Goal: Transaction & Acquisition: Purchase product/service

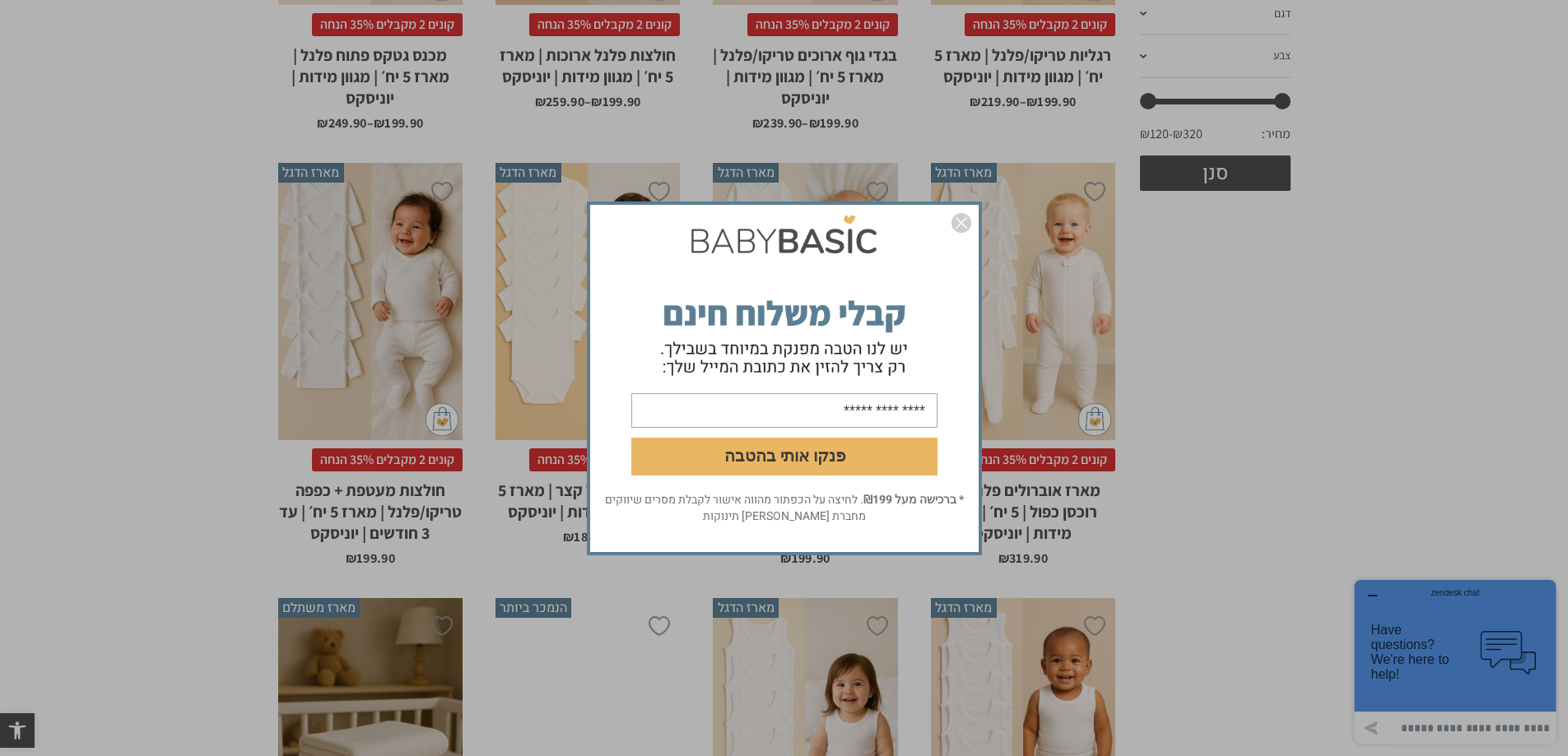
click at [959, 218] on img "סגור" at bounding box center [961, 223] width 20 height 20
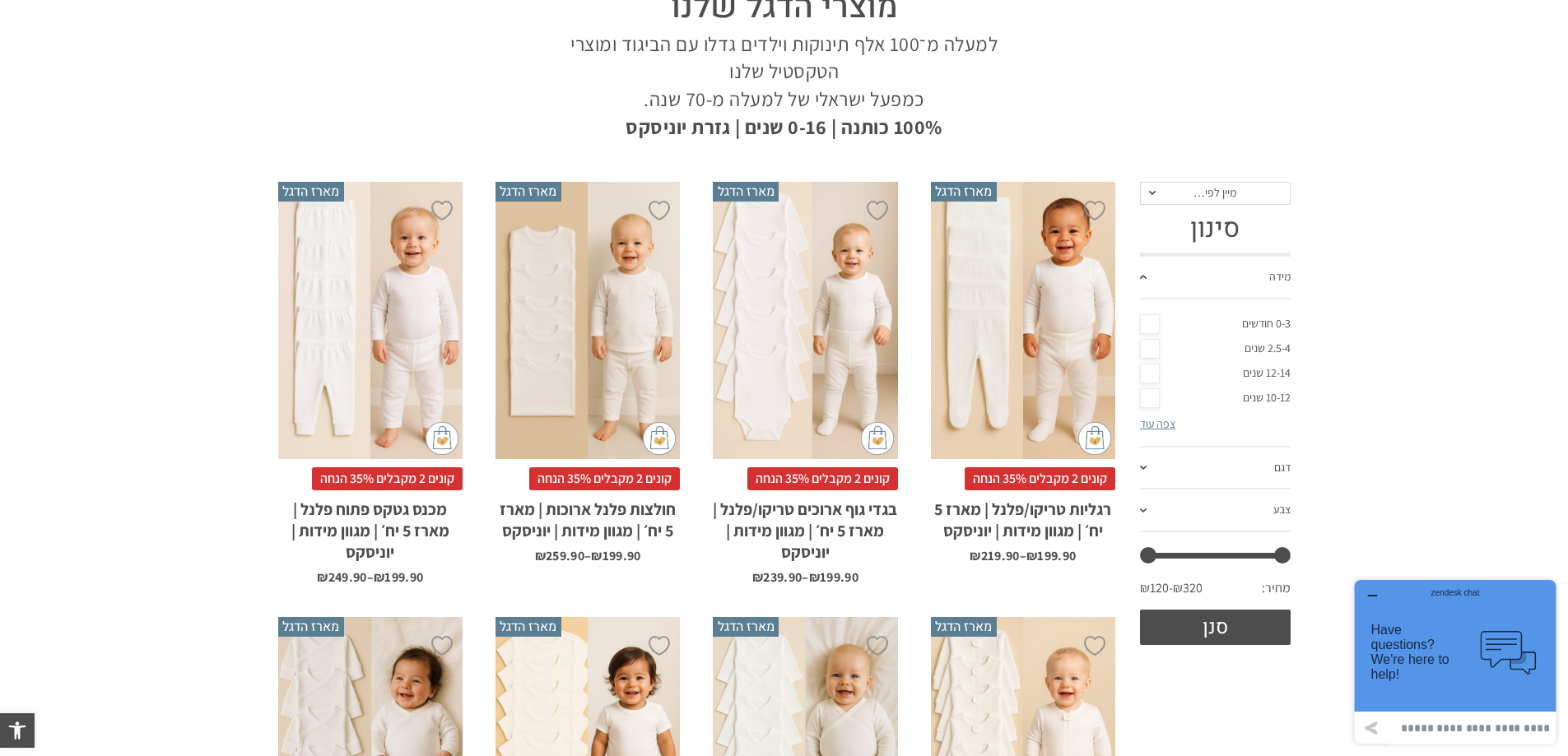
scroll to position [165, 0]
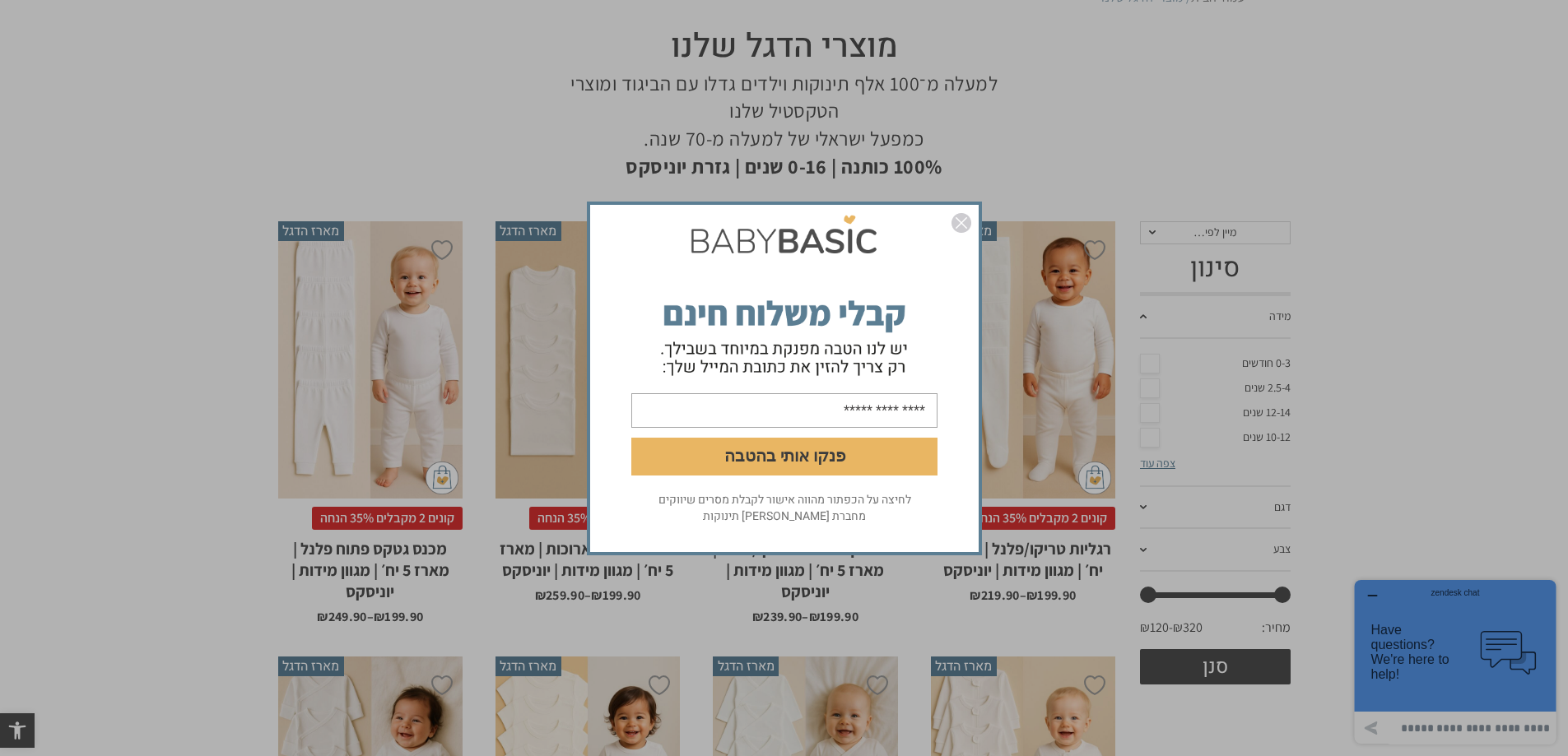
click at [954, 215] on img "סגור" at bounding box center [961, 223] width 20 height 20
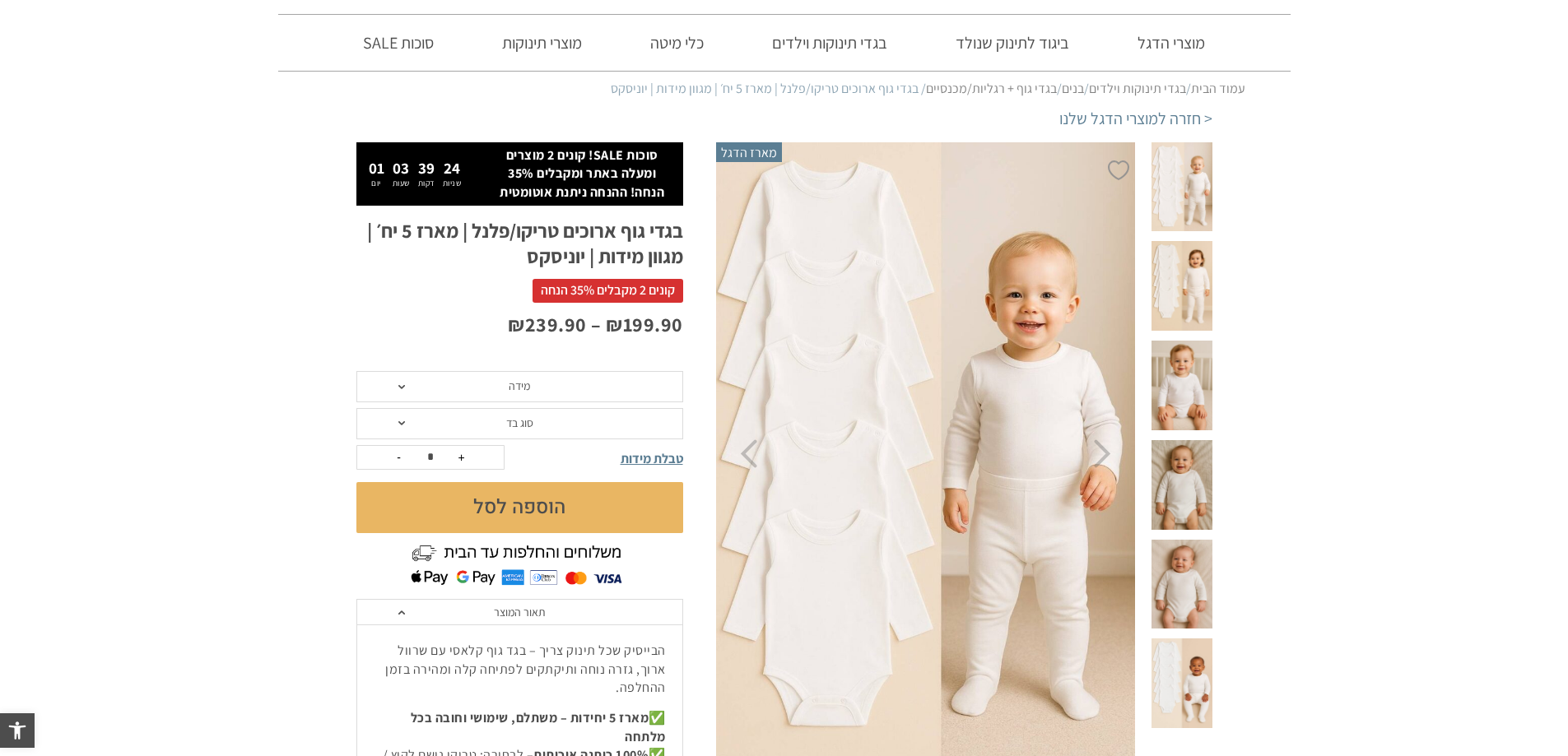
scroll to position [82, 0]
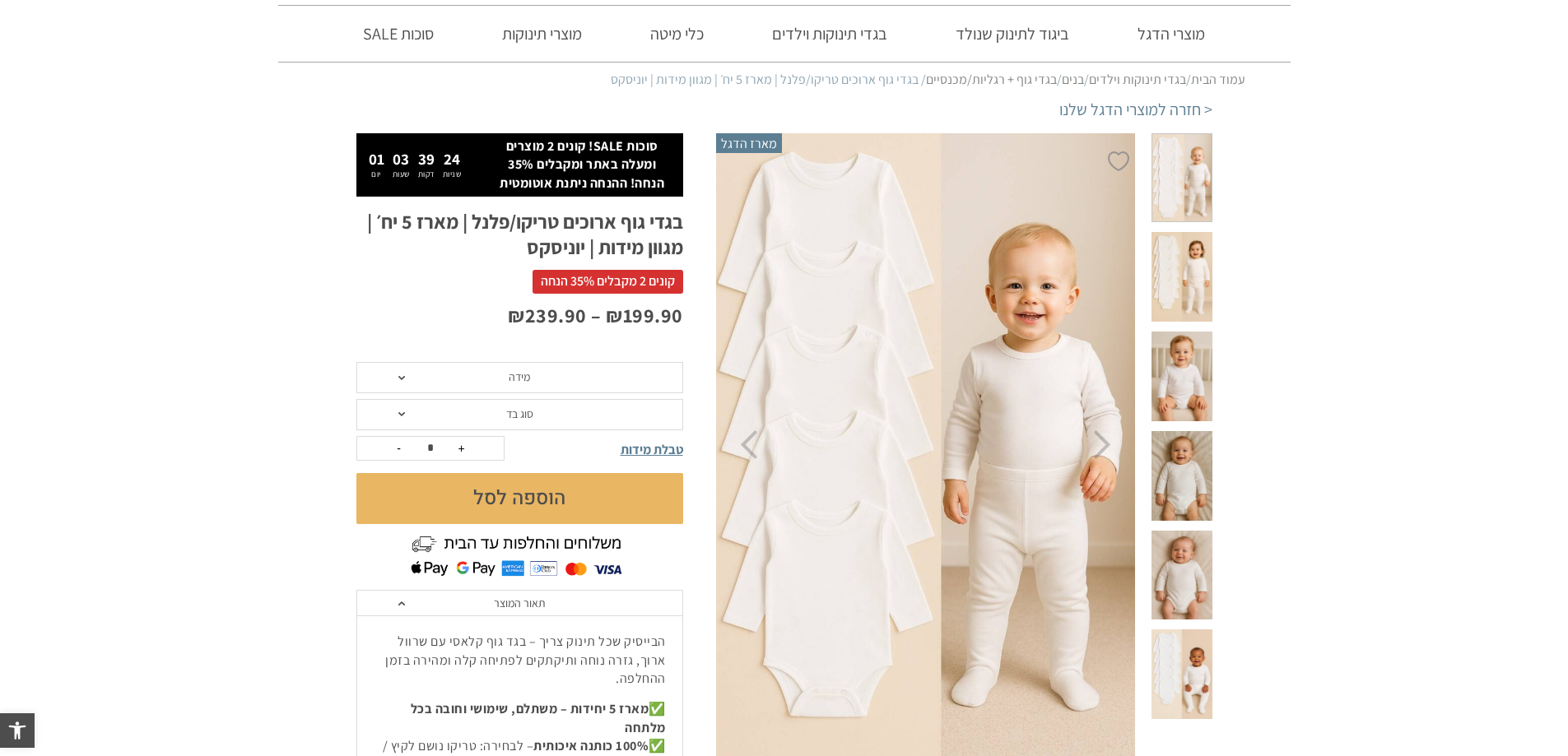
click at [590, 381] on span "מידה" at bounding box center [520, 378] width 326 height 32
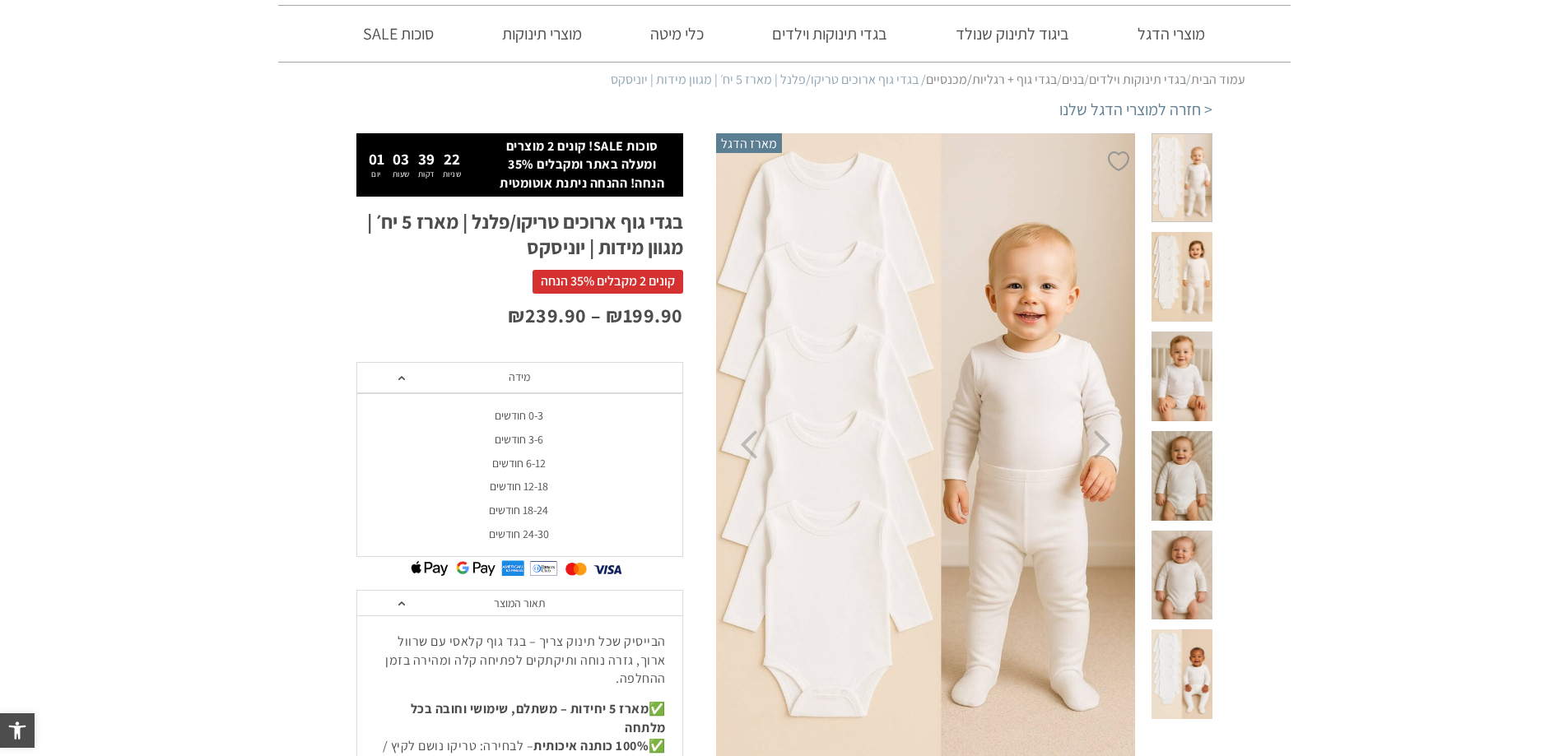
click at [554, 495] on li "12-18 חודשים" at bounding box center [519, 487] width 326 height 24
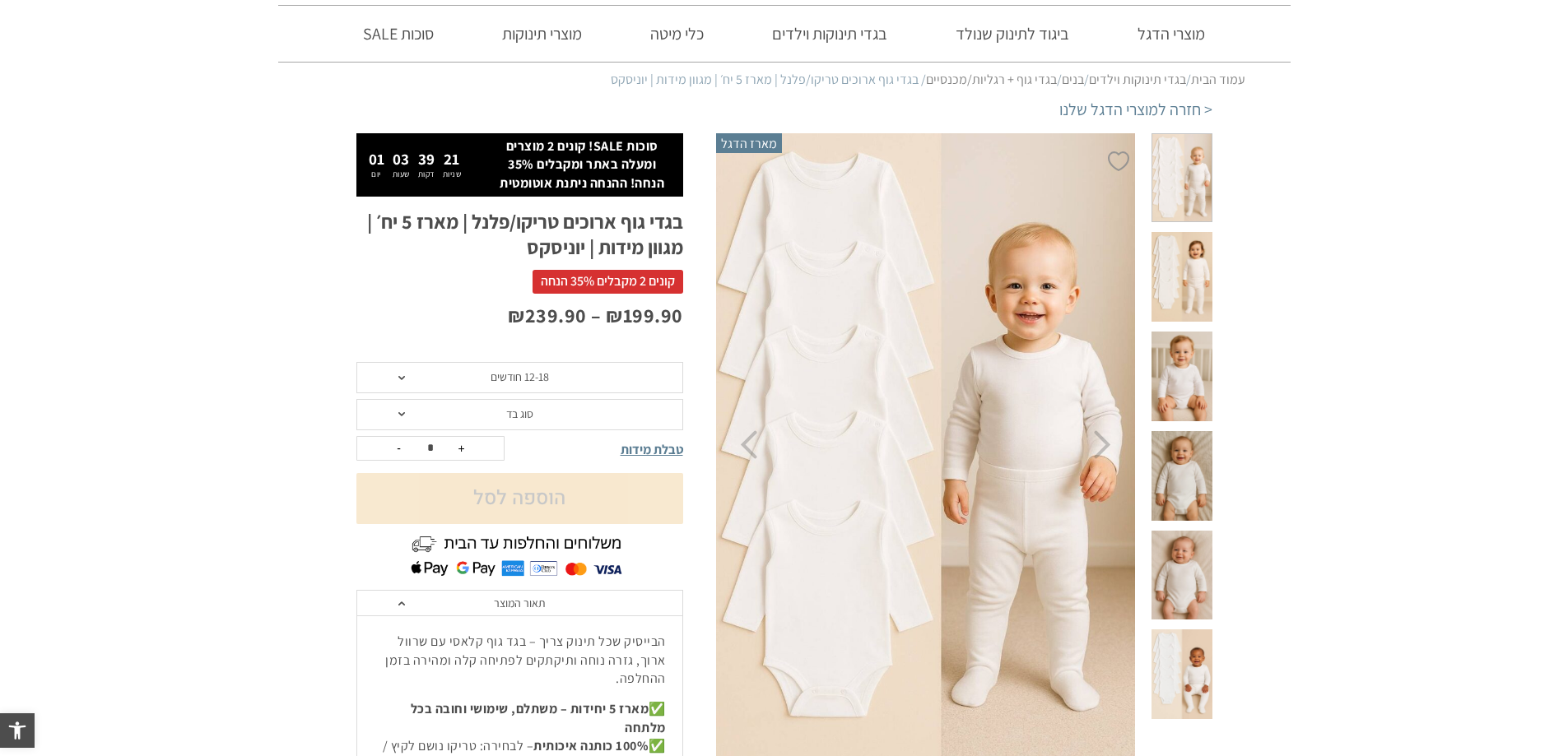
click at [578, 423] on span "סוג בד" at bounding box center [520, 414] width 326 height 32
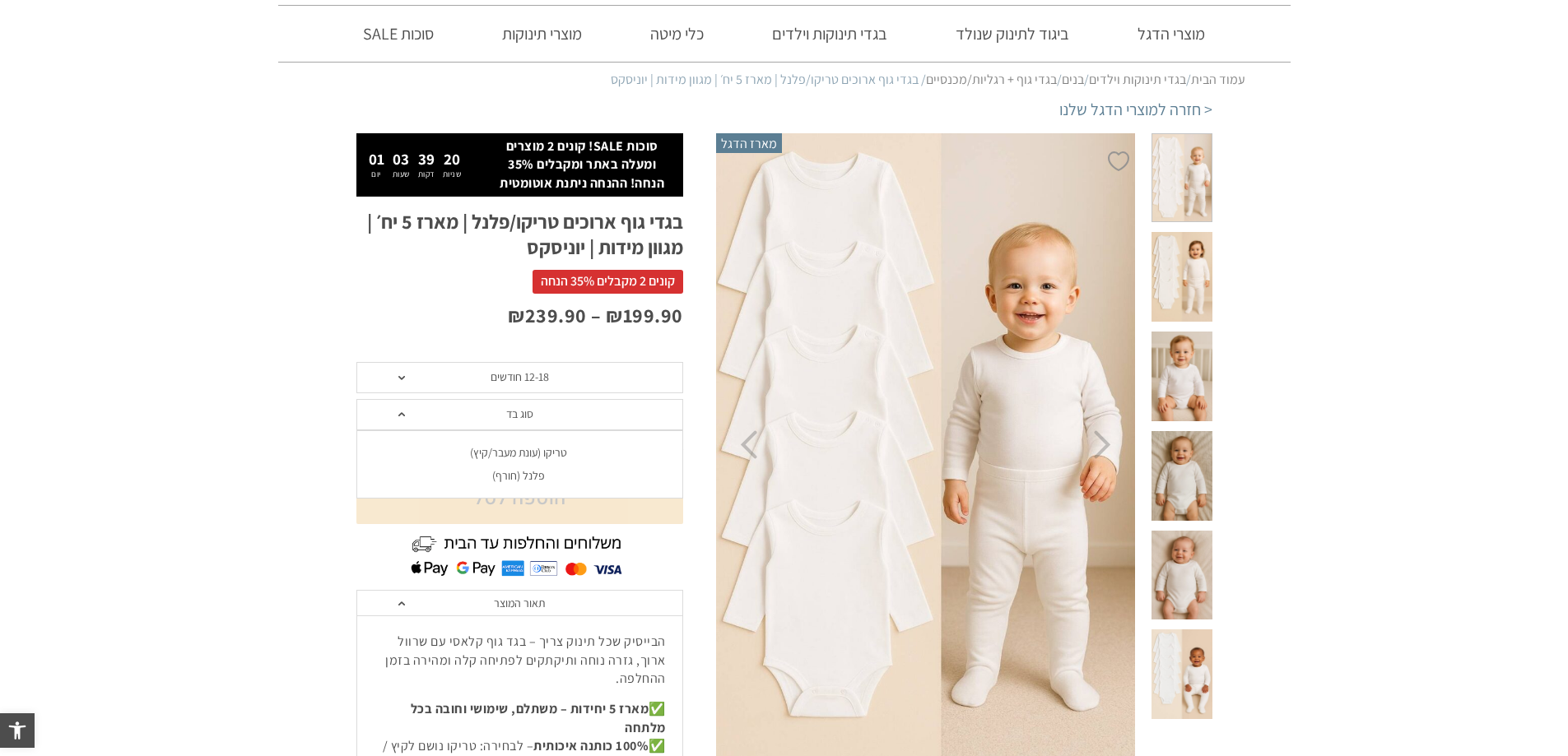
click at [570, 472] on div "פלנל (חורף)" at bounding box center [519, 476] width 326 height 14
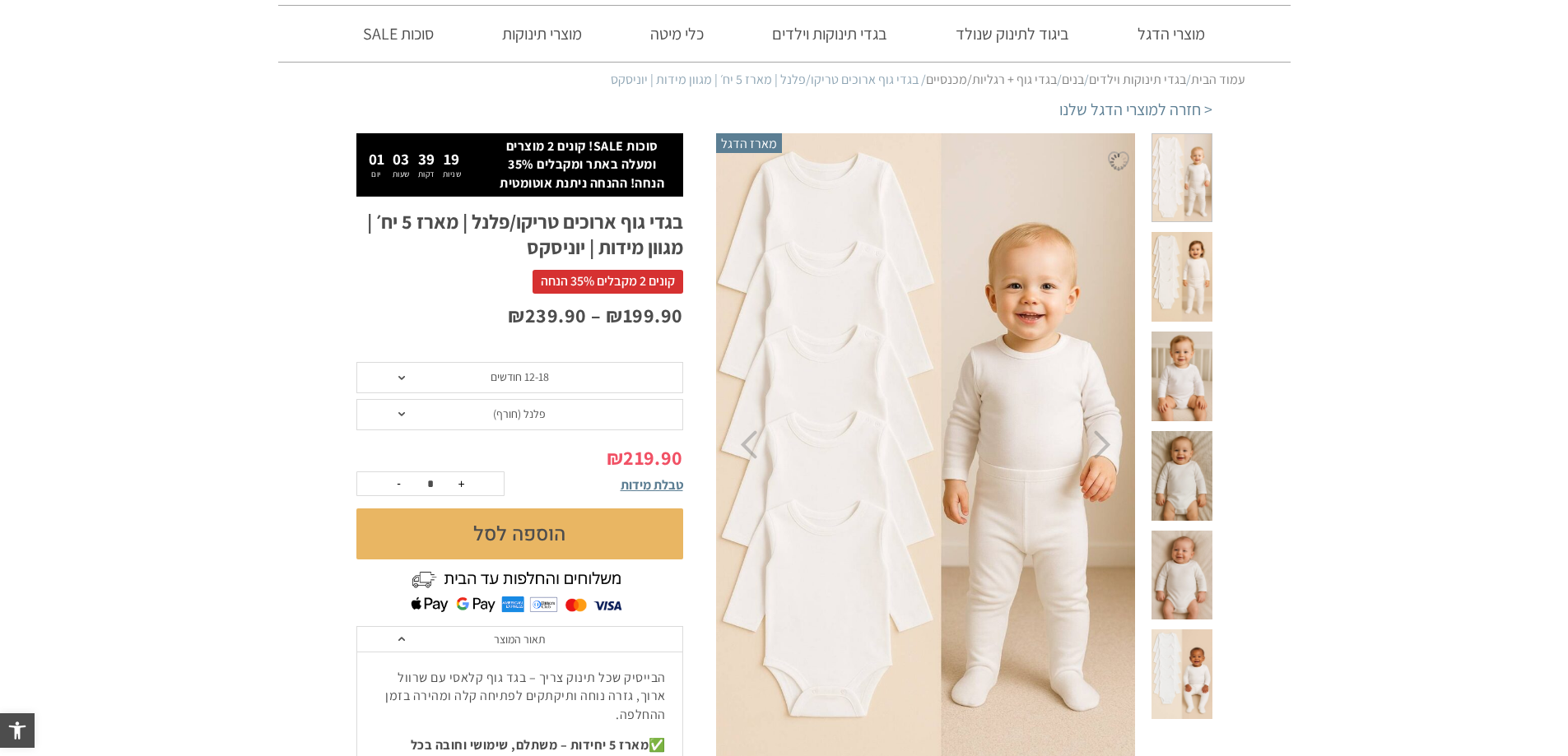
scroll to position [0, 0]
